Goal: Task Accomplishment & Management: Manage account settings

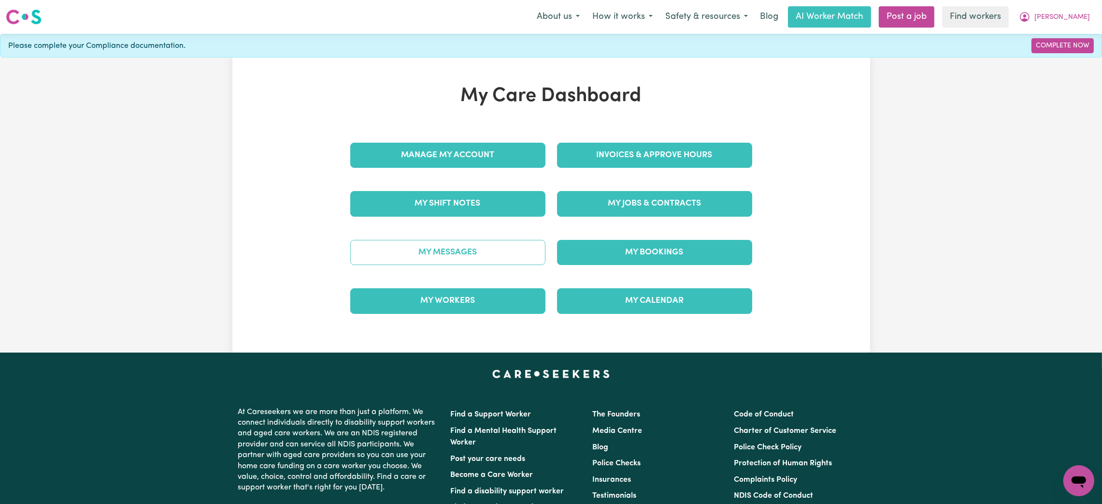
click at [475, 251] on link "My Messages" at bounding box center [447, 252] width 195 height 25
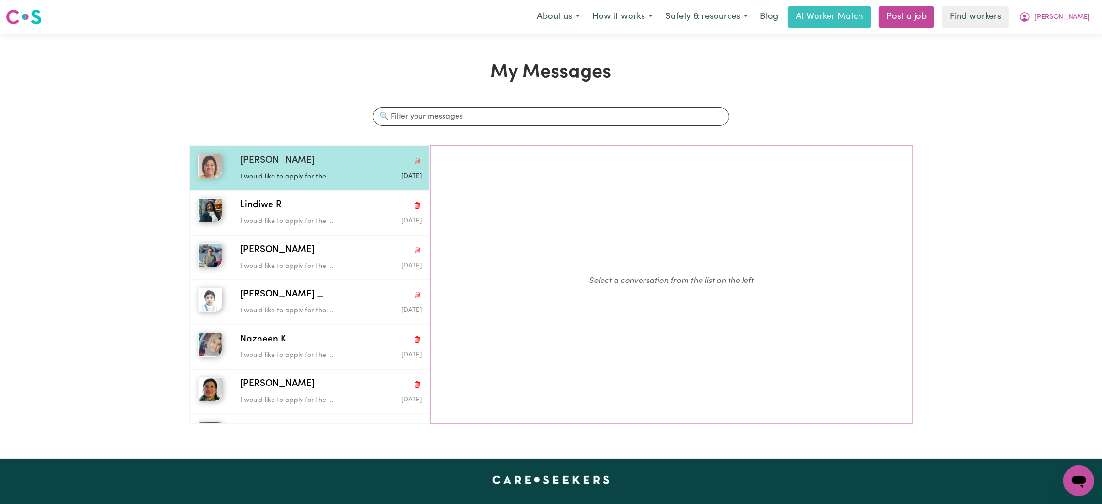
click at [293, 172] on p "I would like to apply for the ..." at bounding box center [300, 177] width 121 height 11
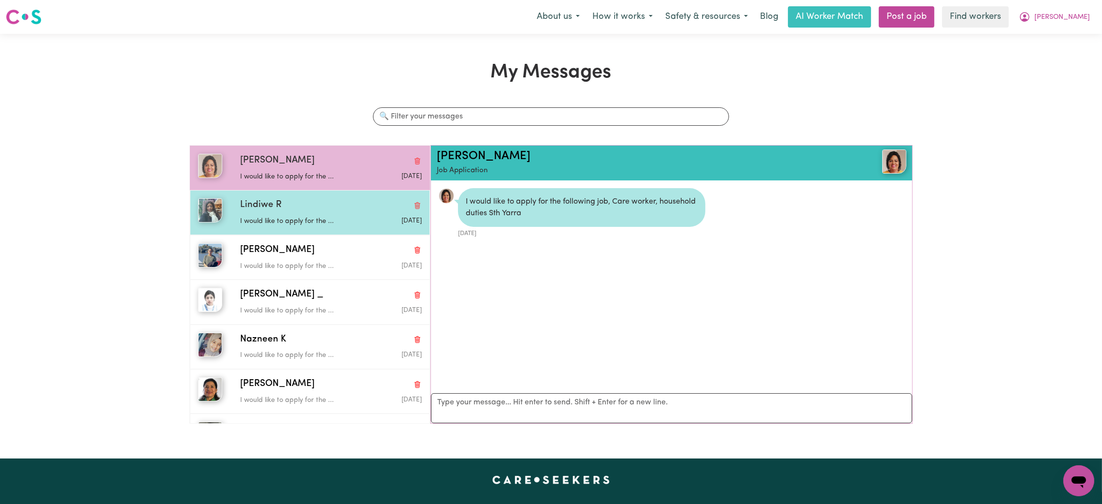
scroll to position [5, 0]
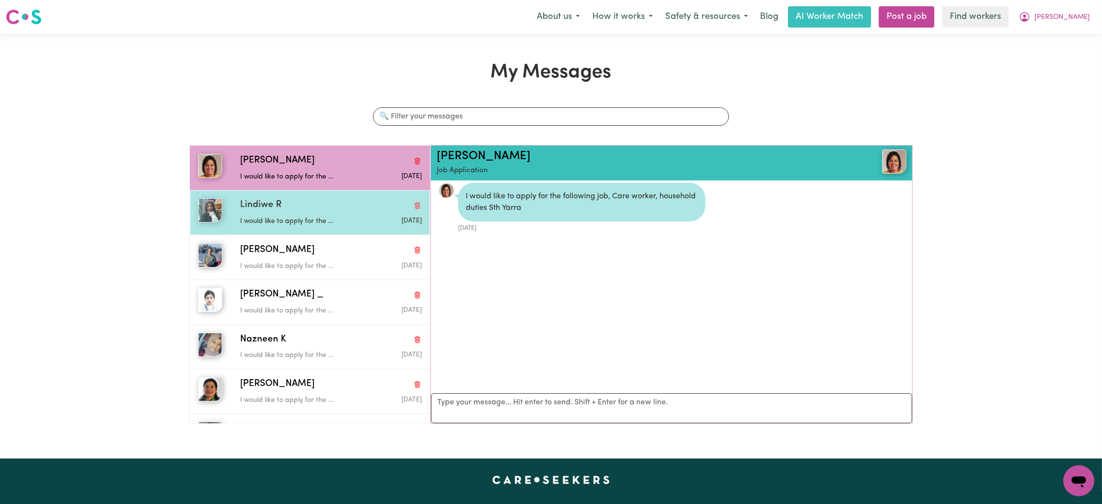
click at [295, 223] on p "I would like to apply for the ..." at bounding box center [300, 221] width 121 height 11
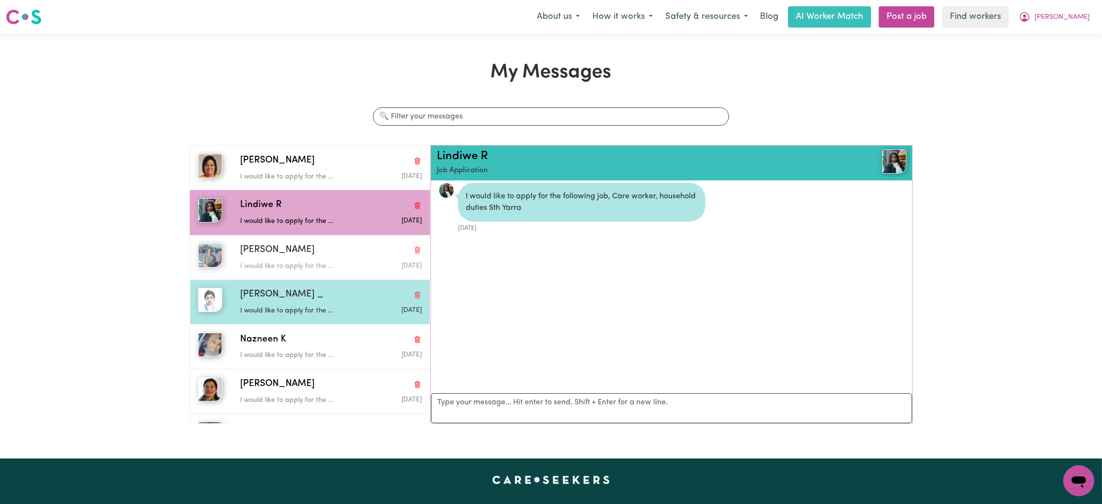
click at [294, 278] on div "[PERSON_NAME] would like to apply for the ... [DATE]" at bounding box center [310, 257] width 240 height 44
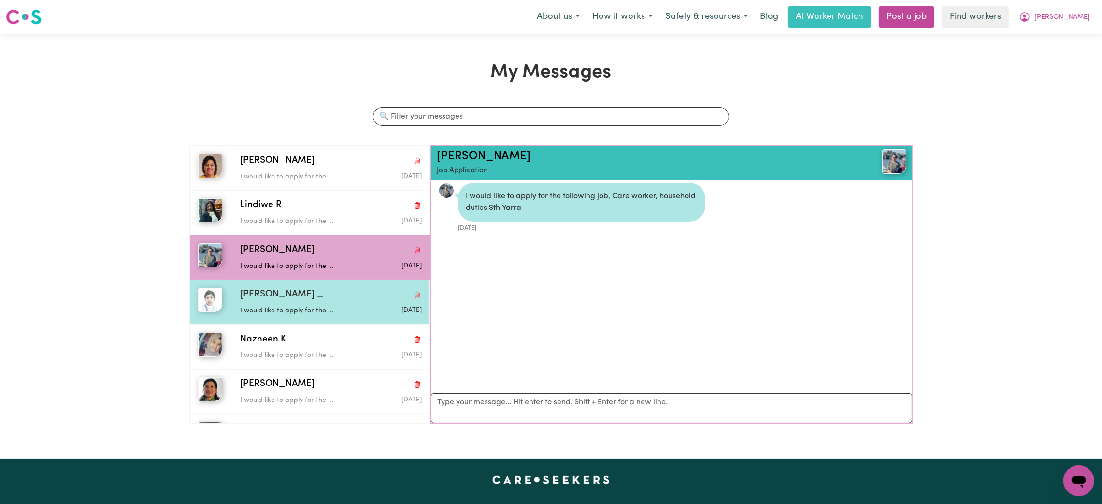
click at [290, 322] on div "[PERSON_NAME] _ I would like to apply for the ... [DATE]" at bounding box center [310, 301] width 240 height 44
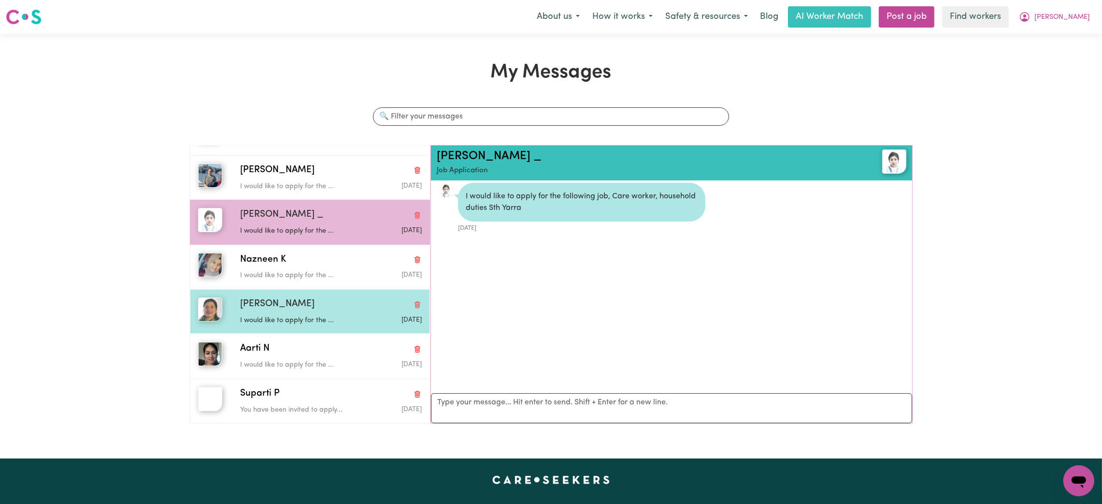
scroll to position [82, 0]
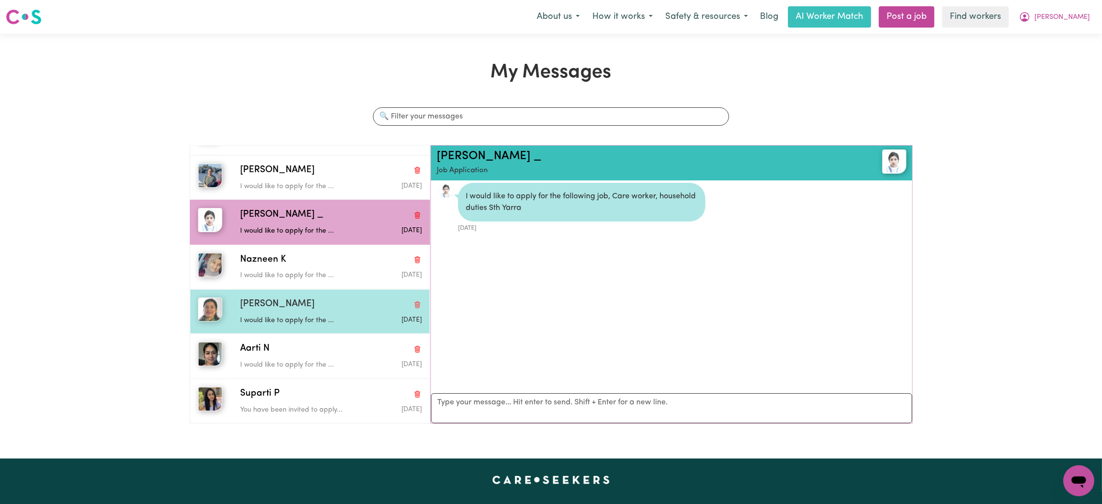
click at [291, 321] on p "I would like to apply for the ..." at bounding box center [300, 320] width 121 height 11
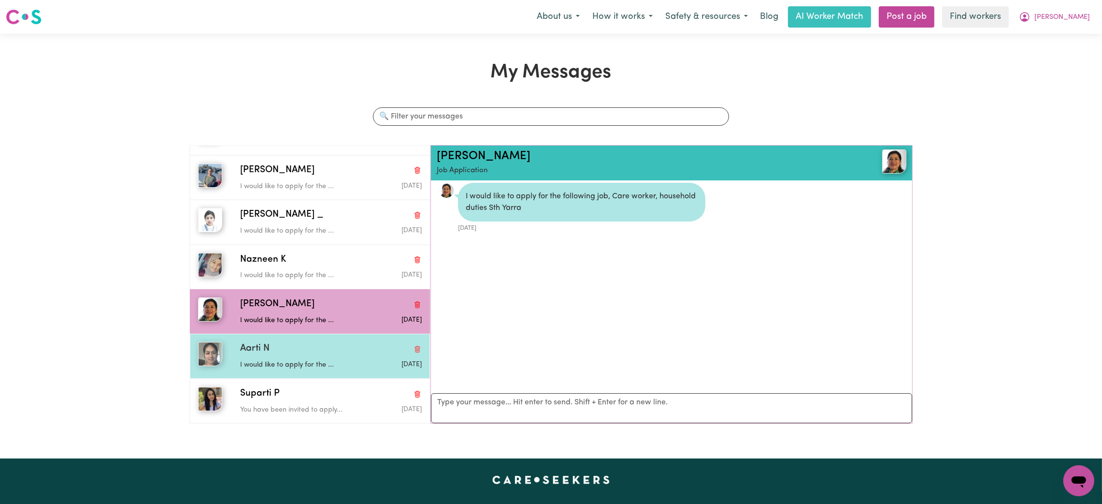
click at [287, 358] on div "I would like to apply for the ..." at bounding box center [300, 363] width 121 height 14
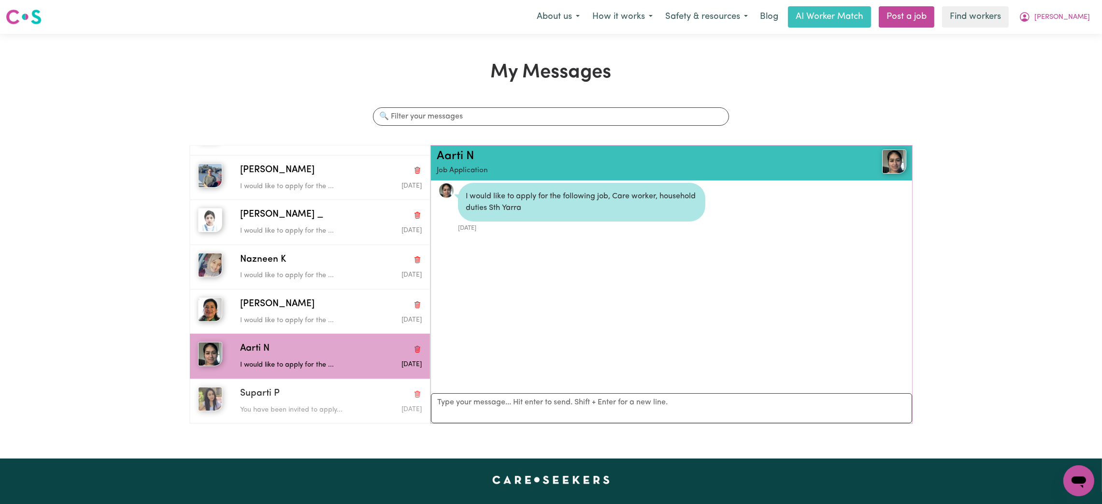
drag, startPoint x: 298, startPoint y: 399, endPoint x: 775, endPoint y: 172, distance: 527.9
click at [298, 399] on div "Suparti P" at bounding box center [331, 394] width 182 height 14
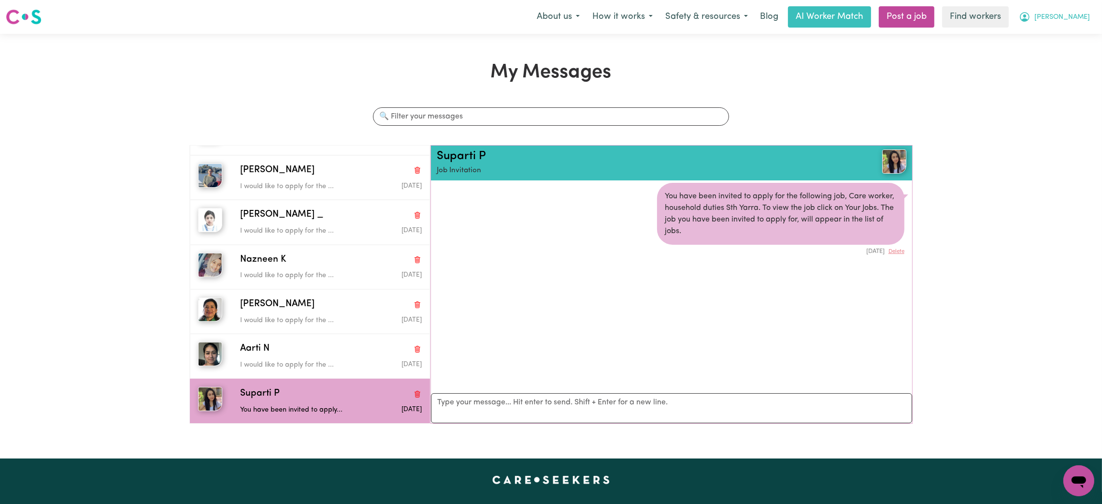
click at [1079, 11] on button "[PERSON_NAME]" at bounding box center [1055, 17] width 84 height 20
click at [1035, 39] on link "My Dashboard" at bounding box center [1058, 38] width 76 height 18
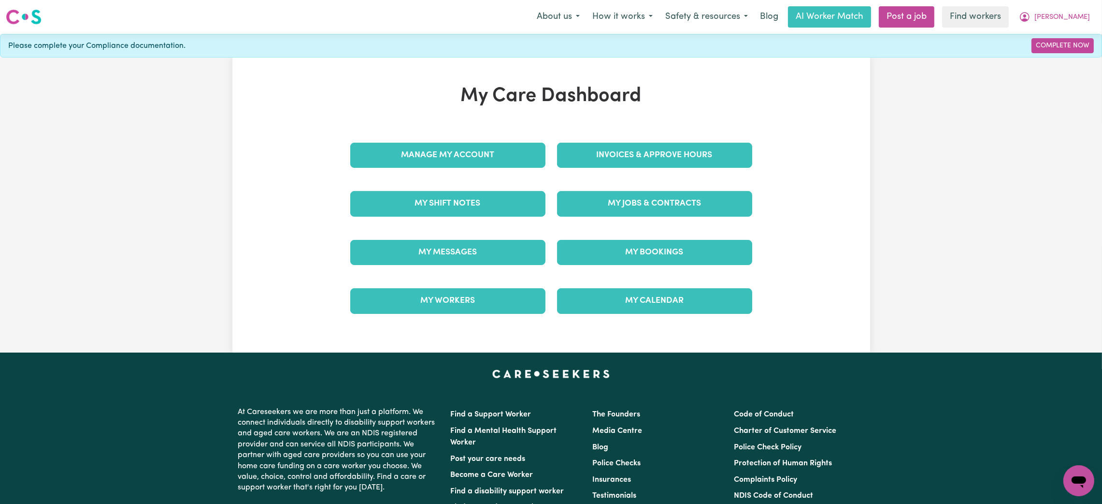
click at [442, 173] on div "Manage My Account" at bounding box center [448, 155] width 207 height 48
click at [448, 150] on link "Manage My Account" at bounding box center [447, 155] width 195 height 25
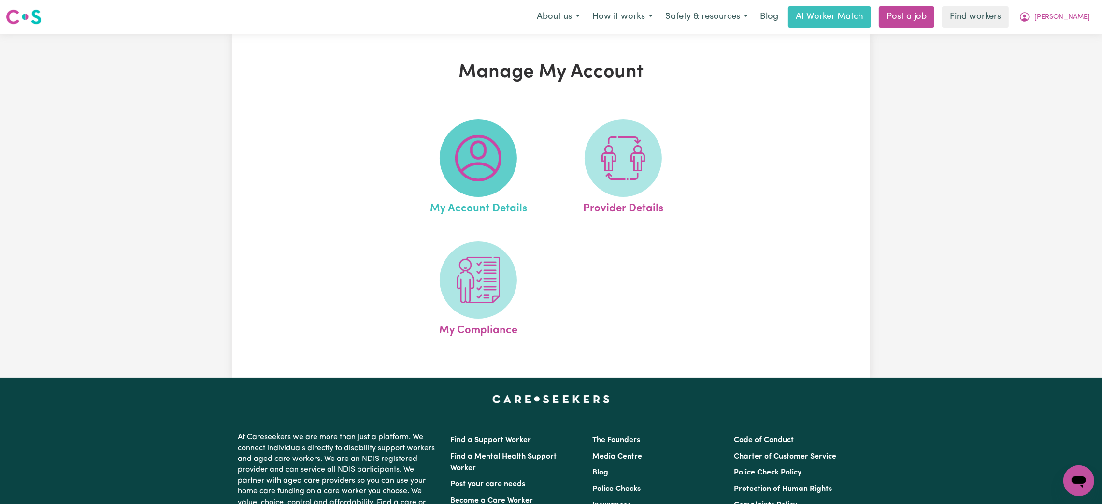
click at [506, 153] on span at bounding box center [478, 157] width 77 height 77
select select "text"
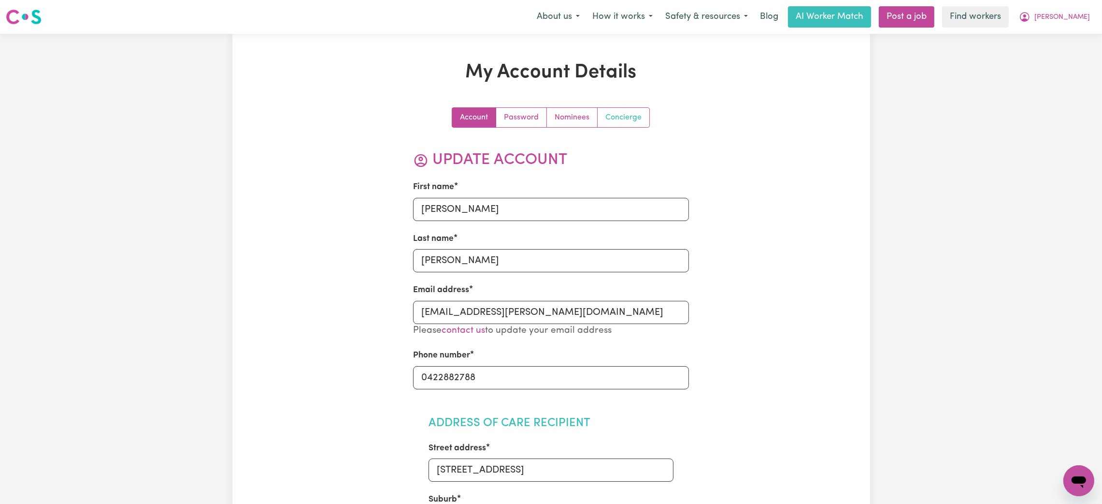
click at [610, 112] on link "Concierge" at bounding box center [624, 117] width 52 height 19
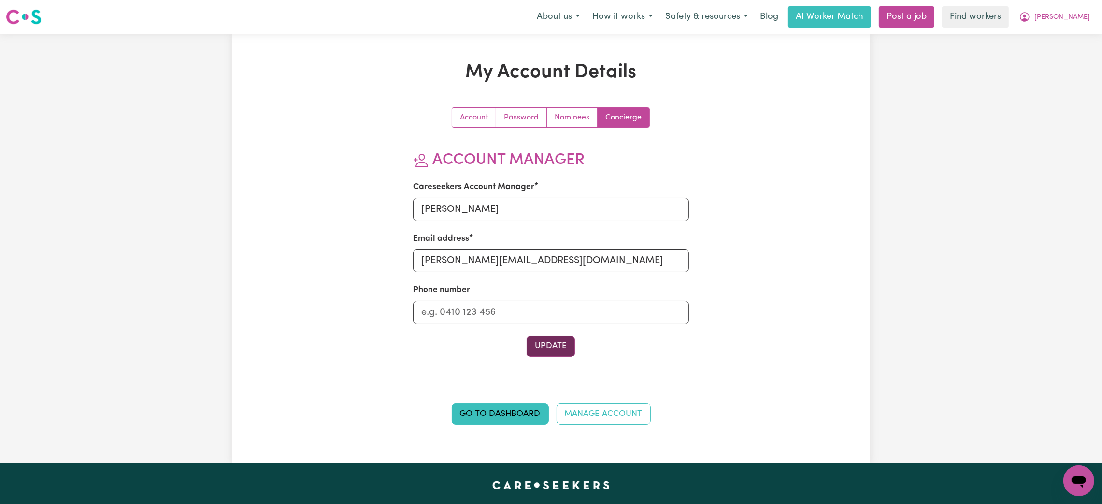
click at [535, 340] on button "Update" at bounding box center [551, 345] width 48 height 21
click at [499, 404] on link "Go to Dashboard" at bounding box center [500, 413] width 97 height 21
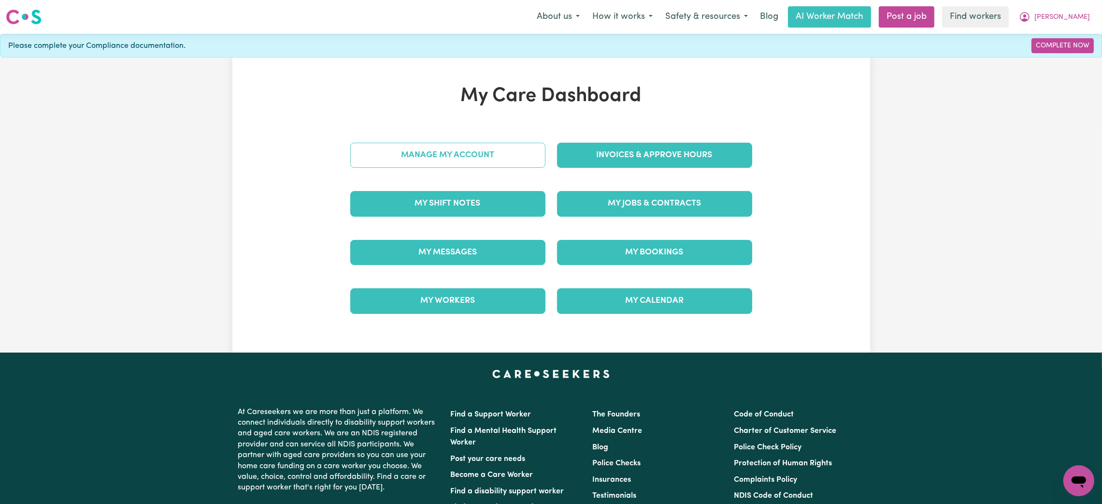
click at [482, 154] on link "Manage My Account" at bounding box center [447, 155] width 195 height 25
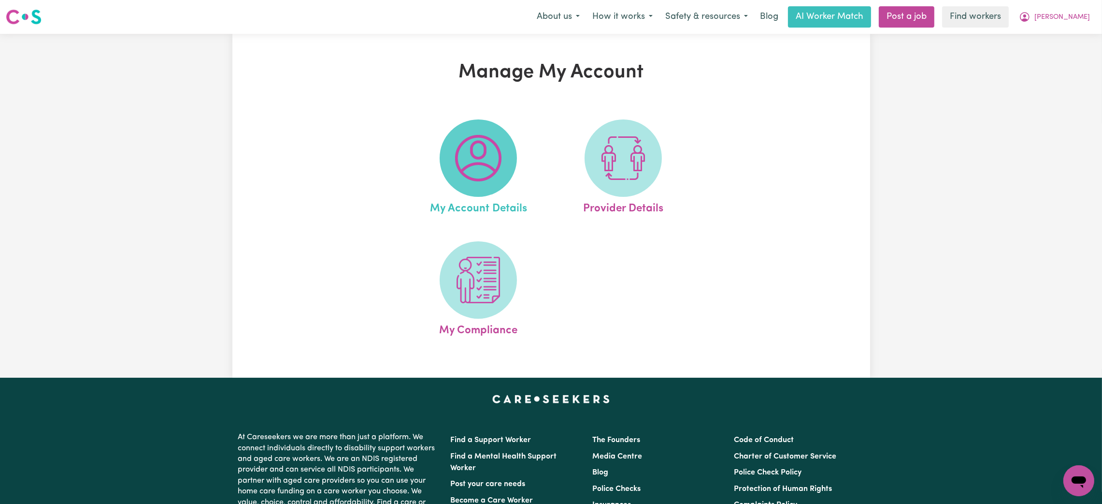
click at [478, 173] on img at bounding box center [478, 158] width 46 height 46
select select "text"
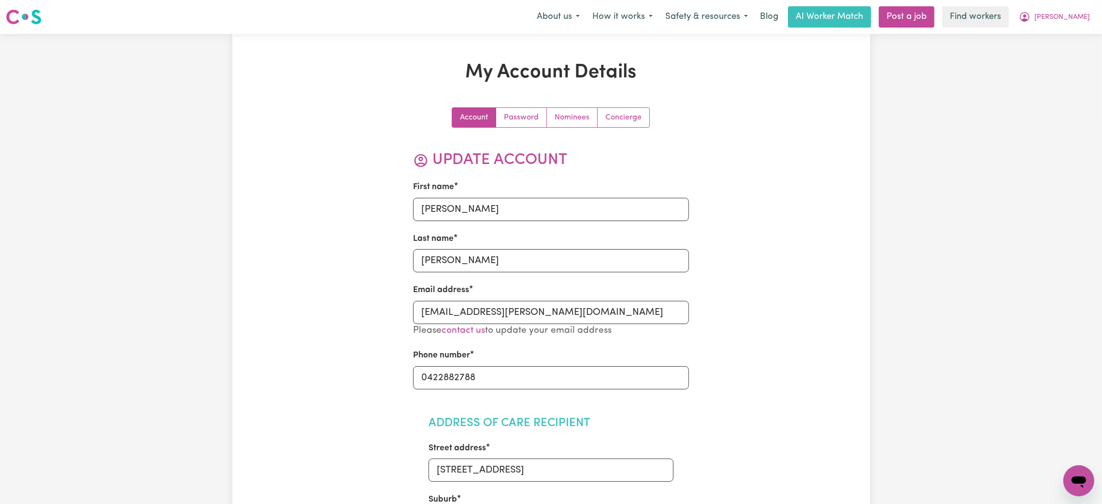
click at [625, 120] on link "Concierge" at bounding box center [624, 117] width 52 height 19
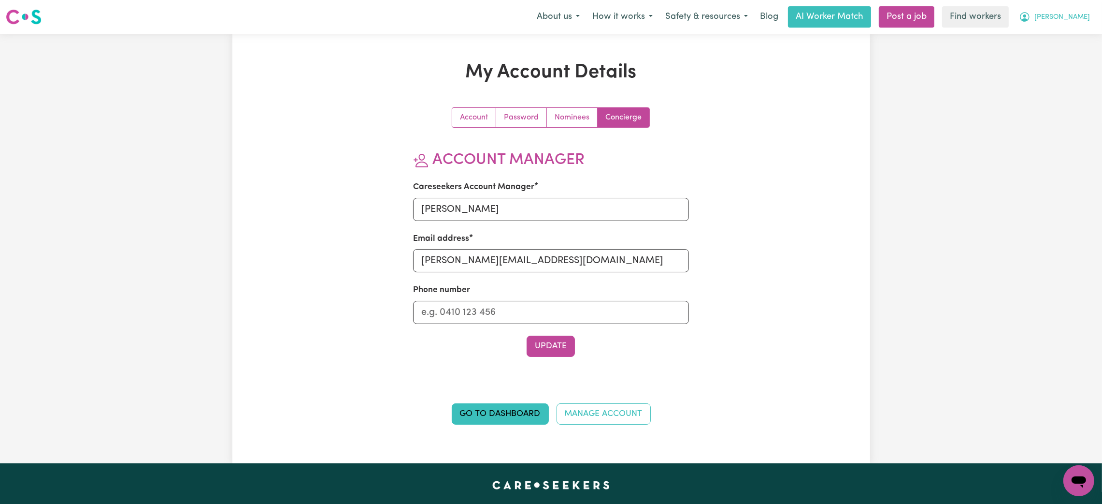
click at [1088, 12] on button "[PERSON_NAME]" at bounding box center [1055, 17] width 84 height 20
click at [1052, 56] on link "Logout" at bounding box center [1058, 55] width 76 height 18
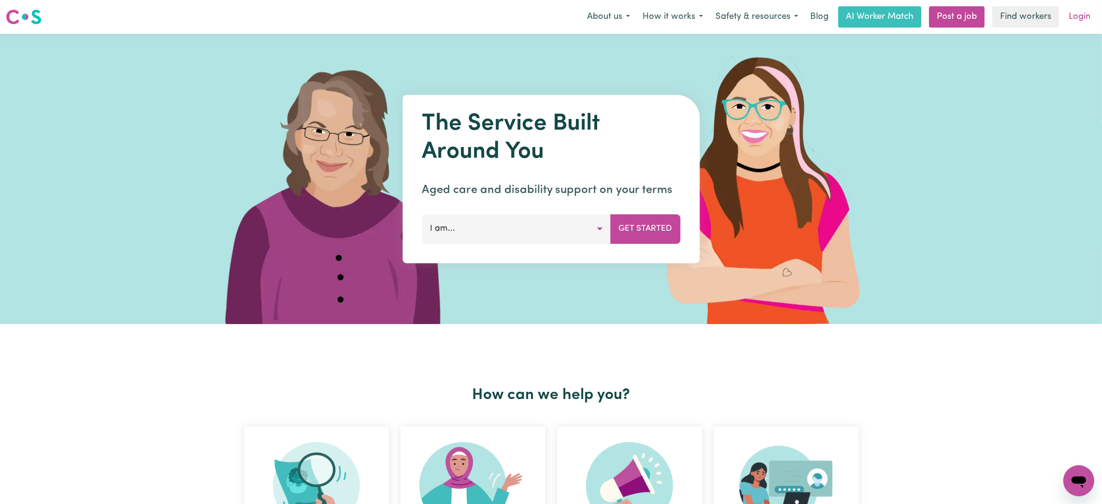
click at [1074, 17] on link "Login" at bounding box center [1079, 16] width 33 height 21
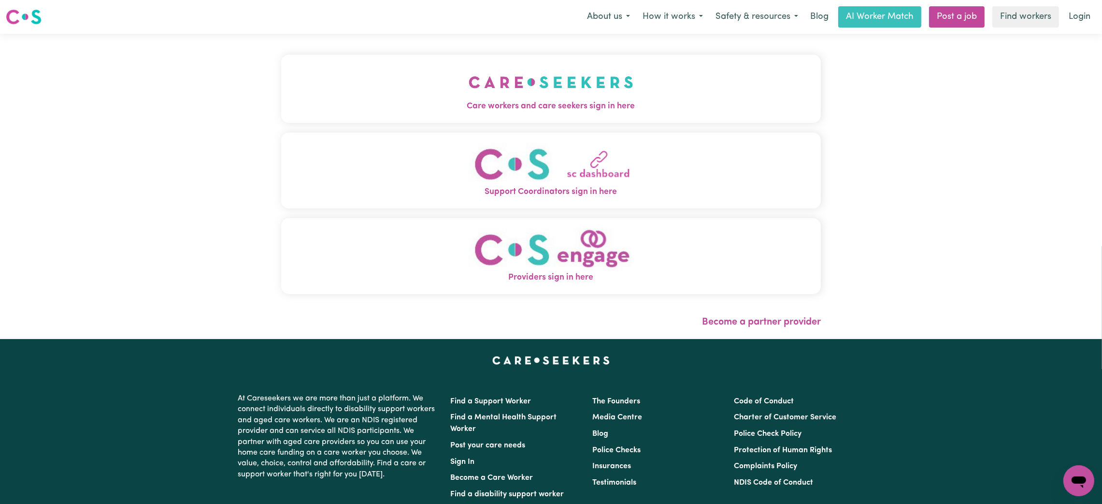
click at [543, 110] on span "Care workers and care seekers sign in here" at bounding box center [551, 106] width 540 height 13
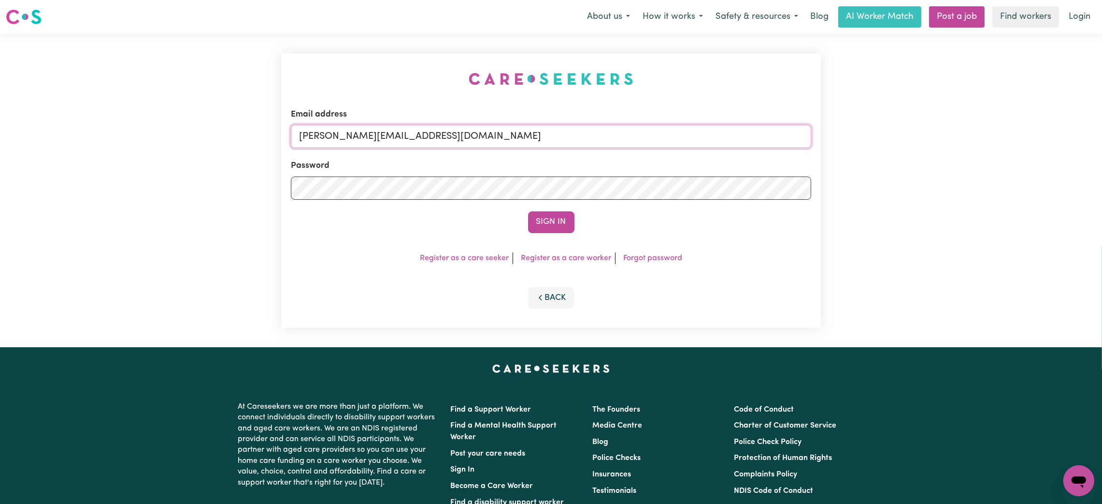
click at [359, 135] on input "[PERSON_NAME][EMAIL_ADDRESS][DOMAIN_NAME]" at bounding box center [551, 136] width 520 height 23
drag, startPoint x: 349, startPoint y: 145, endPoint x: 597, endPoint y: 149, distance: 247.9
click at [597, 149] on form "Email address [EMAIL_ADDRESS][PERSON_NAME][DOMAIN_NAME] Password Sign In" at bounding box center [551, 170] width 520 height 125
type input "superuser~[EMAIL_ADDRESS][DOMAIN_NAME]"
click at [573, 223] on button "Sign In" at bounding box center [551, 221] width 46 height 21
